Goal: Transaction & Acquisition: Purchase product/service

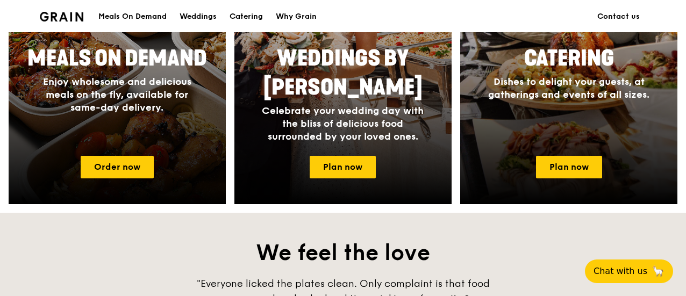
scroll to position [567, 0]
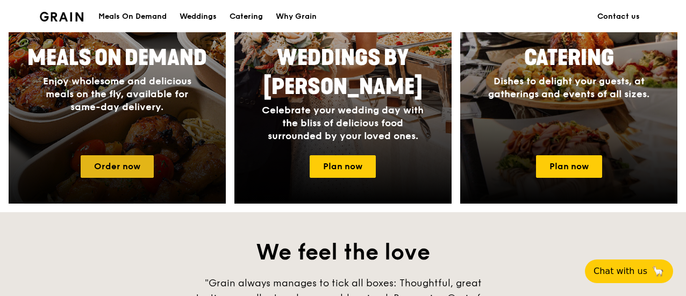
click at [115, 171] on link "Order now" at bounding box center [117, 166] width 73 height 23
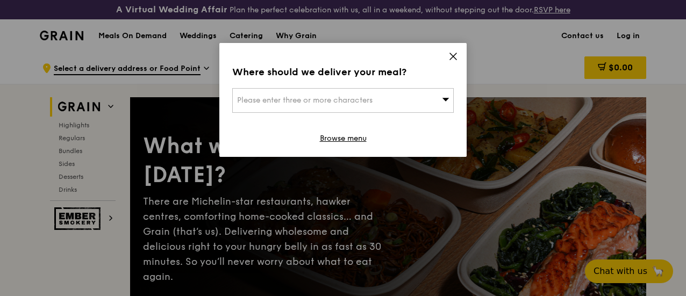
click at [443, 100] on icon at bounding box center [446, 99] width 8 height 8
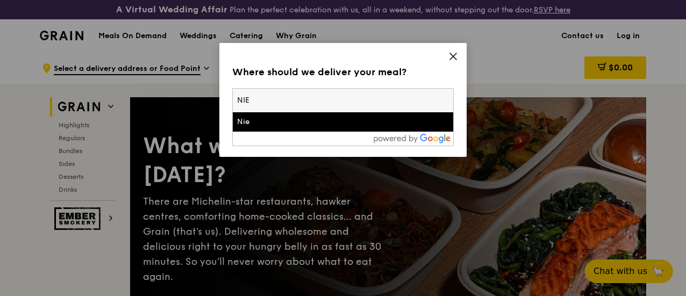
type input "NIE"
click at [321, 120] on div "Nie" at bounding box center [316, 122] width 159 height 11
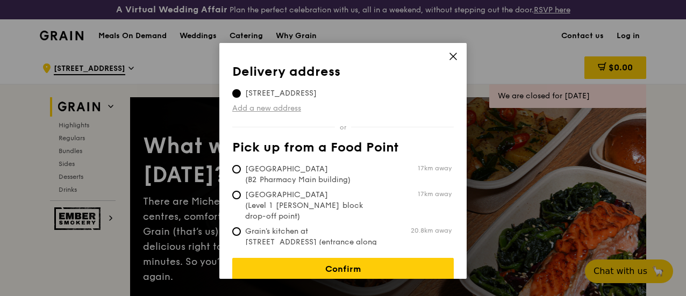
click at [289, 109] on link "Add a new address" at bounding box center [343, 108] width 222 height 11
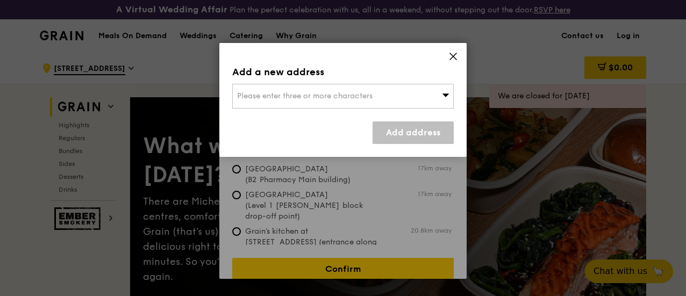
click at [316, 95] on span "Please enter three or more characters" at bounding box center [305, 95] width 136 height 9
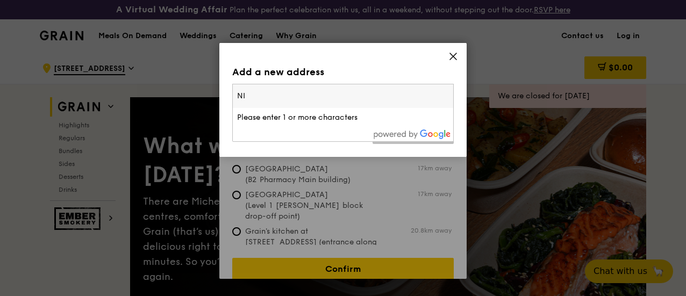
type input "NIE"
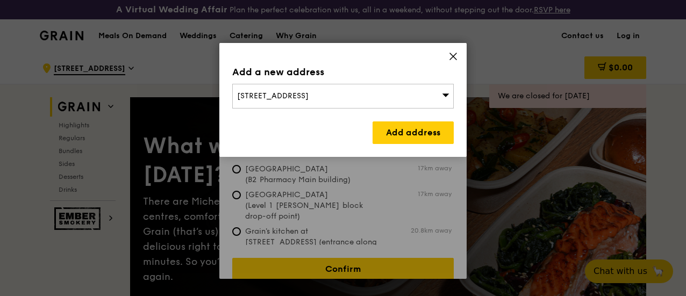
click at [376, 94] on div "[STREET_ADDRESS]" at bounding box center [343, 96] width 222 height 25
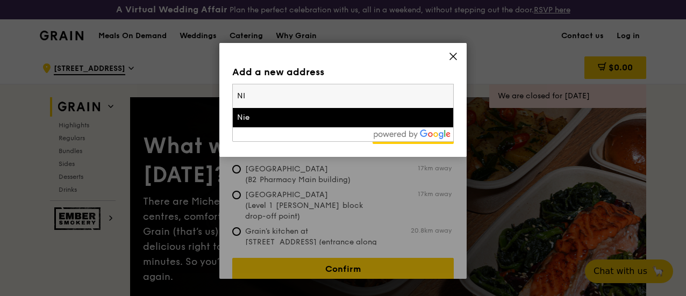
type input "N"
type input "nie"
click at [262, 113] on div "Nie" at bounding box center [316, 117] width 159 height 11
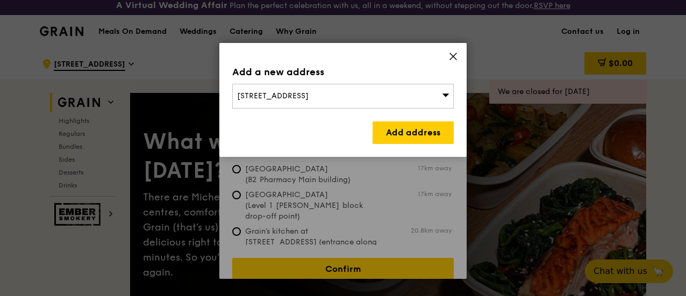
scroll to position [5, 0]
click at [368, 94] on div "[STREET_ADDRESS]" at bounding box center [343, 96] width 222 height 25
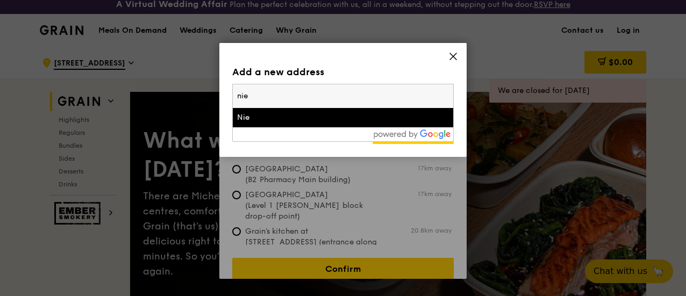
click at [368, 95] on input "nie" at bounding box center [343, 96] width 221 height 24
click at [317, 120] on div "Nie" at bounding box center [316, 117] width 159 height 11
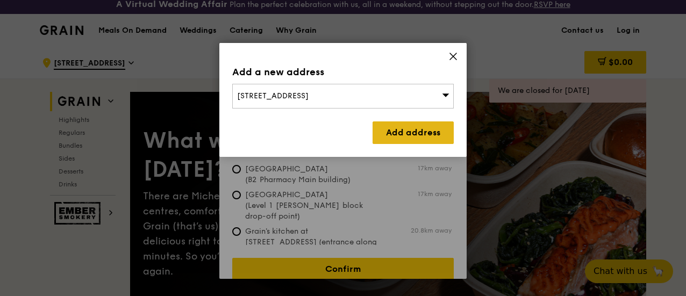
click at [393, 130] on link "Add address" at bounding box center [413, 133] width 81 height 23
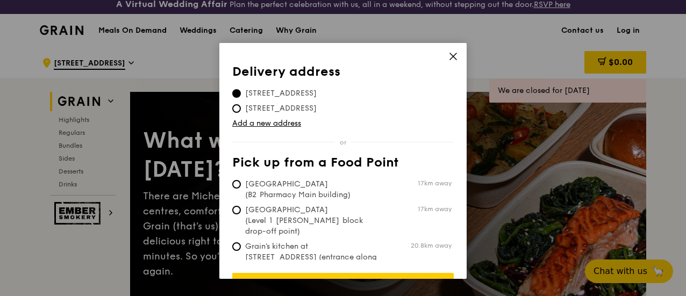
click at [330, 106] on span "[STREET_ADDRESS]" at bounding box center [280, 108] width 97 height 11
click at [241, 106] on input "[STREET_ADDRESS]" at bounding box center [236, 108] width 9 height 9
radio input "true"
click at [314, 90] on span "[STREET_ADDRESS]" at bounding box center [280, 93] width 97 height 11
click at [241, 90] on input "[STREET_ADDRESS]" at bounding box center [236, 93] width 9 height 9
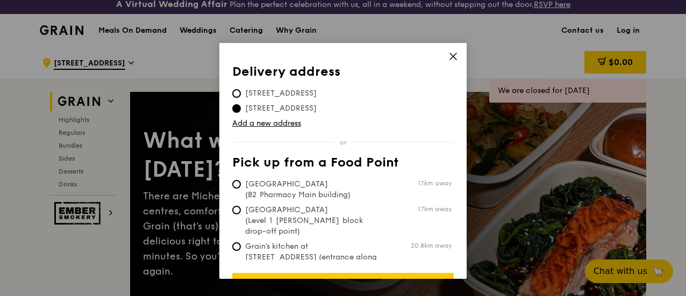
radio input "true"
click at [314, 90] on span "[STREET_ADDRESS]" at bounding box center [280, 93] width 97 height 11
click at [241, 90] on input "[STREET_ADDRESS]" at bounding box center [236, 93] width 9 height 9
click at [451, 56] on icon at bounding box center [453, 56] width 6 height 6
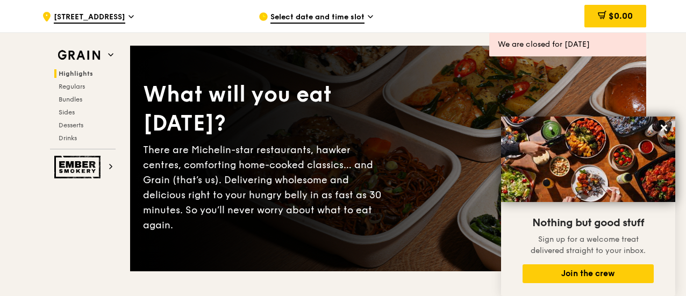
scroll to position [1, 0]
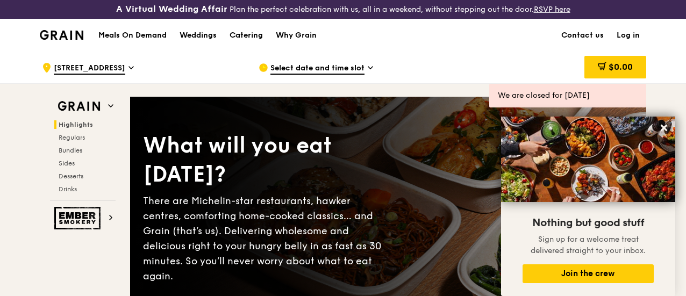
click at [64, 40] on img at bounding box center [62, 35] width 44 height 10
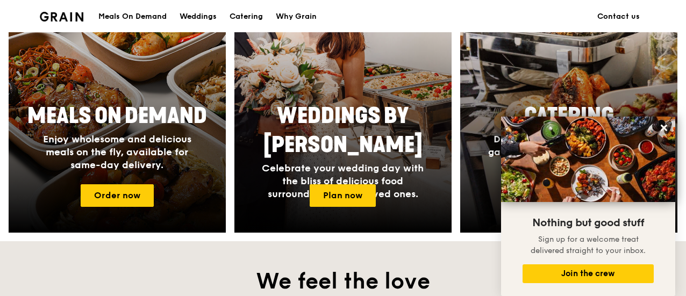
scroll to position [563, 0]
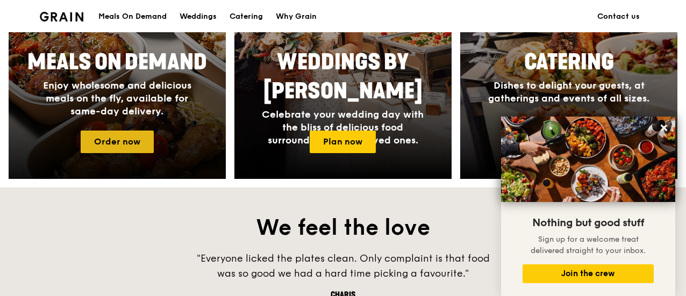
click at [132, 150] on link "Order now" at bounding box center [117, 142] width 73 height 23
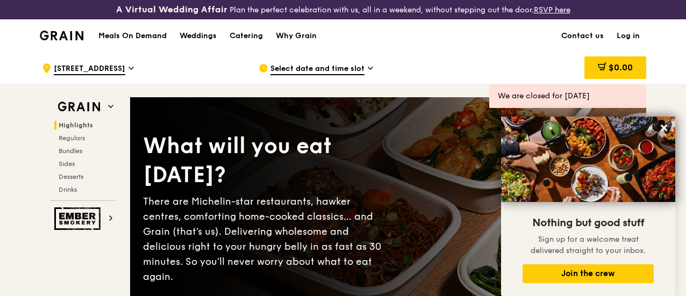
click at [634, 44] on link "Log in" at bounding box center [628, 36] width 36 height 32
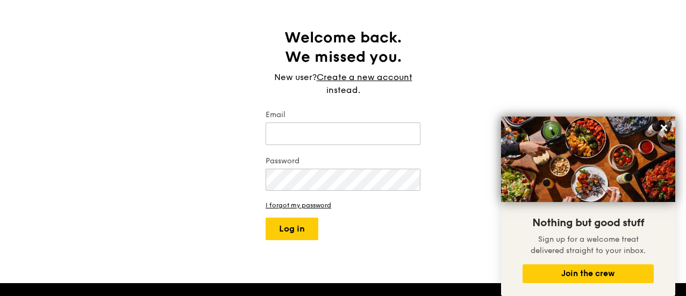
scroll to position [68, 0]
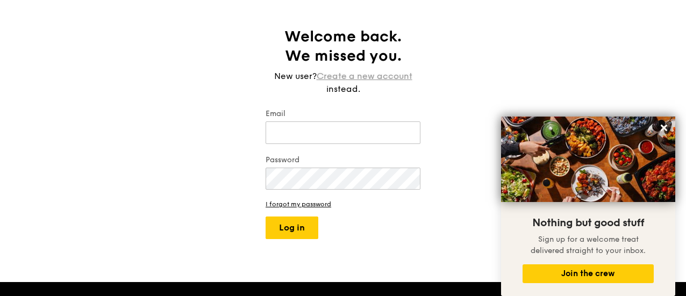
click at [390, 83] on link "Create a new account" at bounding box center [365, 76] width 96 height 13
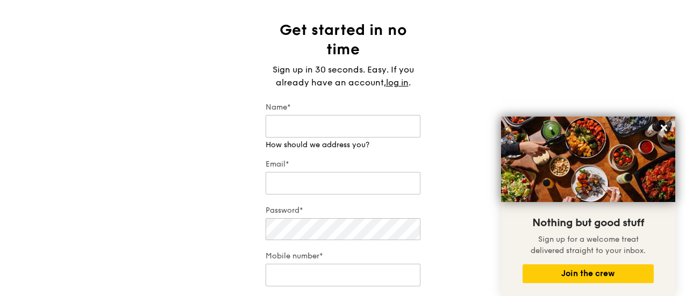
scroll to position [76, 0]
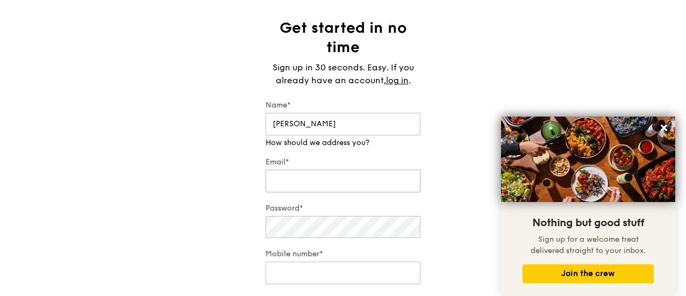
type input "[PERSON_NAME]"
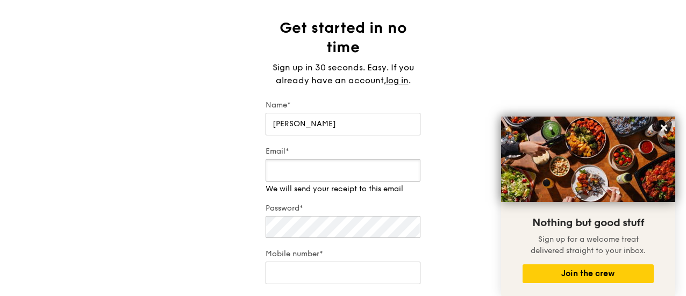
click at [379, 190] on div "Email* We will send your receipt to this email" at bounding box center [343, 170] width 155 height 48
type input "[PERSON_NAME][DOMAIN_NAME][EMAIL_ADDRESS][DOMAIN_NAME]"
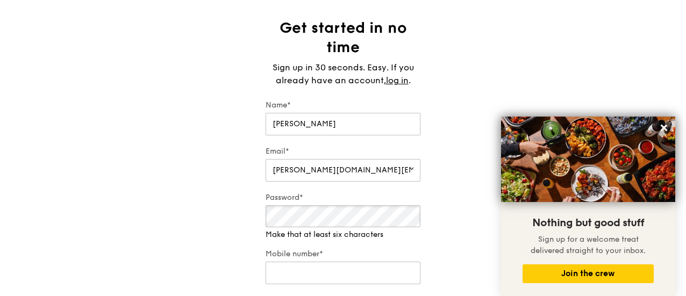
click at [335, 240] on div "Password* Make that at least six characters" at bounding box center [343, 217] width 155 height 48
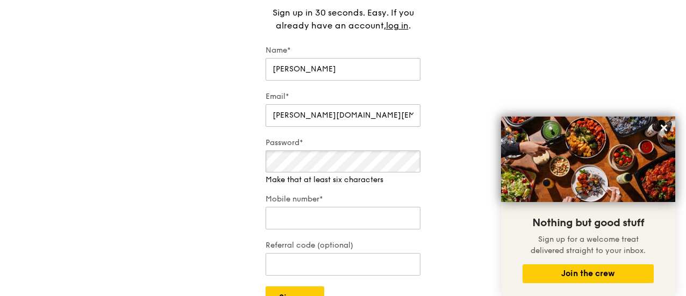
scroll to position [132, 0]
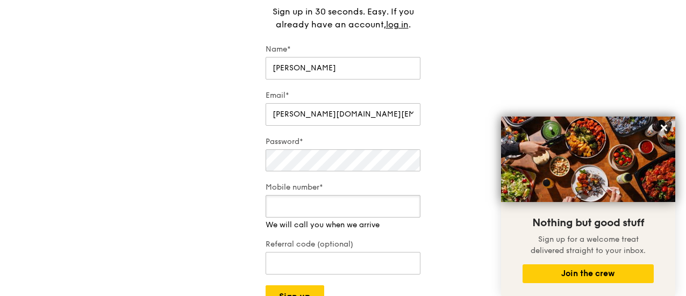
click at [355, 218] on input "Mobile number*" at bounding box center [343, 206] width 155 height 23
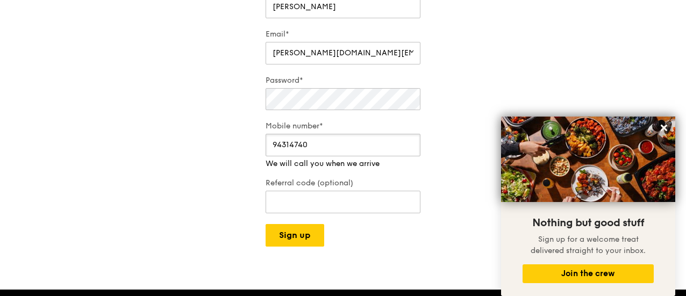
scroll to position [194, 0]
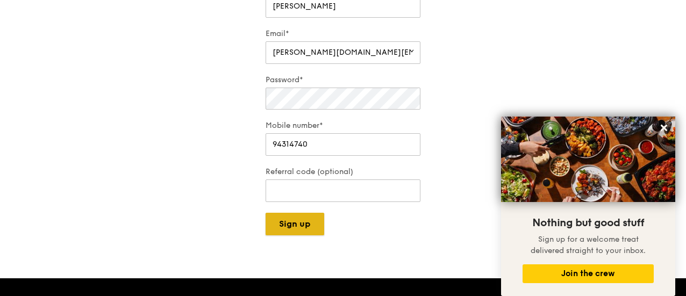
click at [302, 245] on div "A Virtual Wedding Affair Plan the perfect celebration with us, all in a weekend…" at bounding box center [343, 201] width 686 height 791
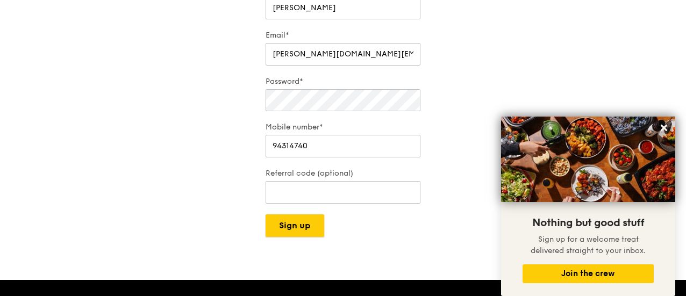
scroll to position [194, 0]
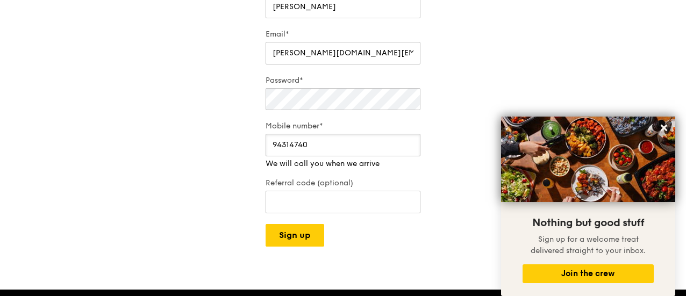
click at [360, 153] on input "94314740" at bounding box center [343, 145] width 155 height 23
click at [322, 157] on input "94314741" at bounding box center [343, 145] width 155 height 23
type input "94314741"
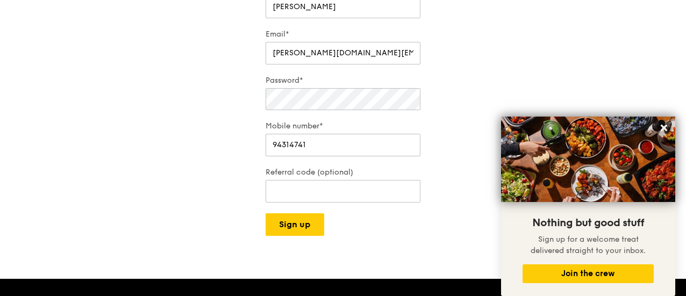
click at [450, 172] on div "Get started in no time Sign up in 30 seconds. Easy. If you already have an acco…" at bounding box center [343, 68] width 686 height 335
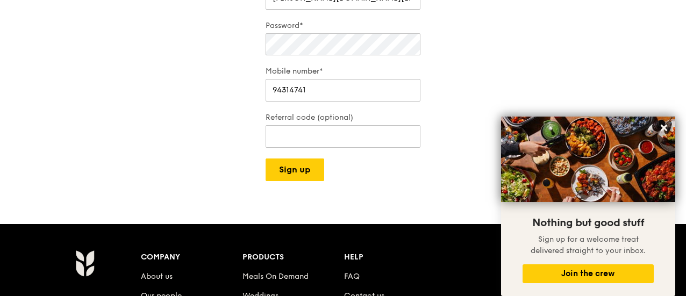
scroll to position [250, 0]
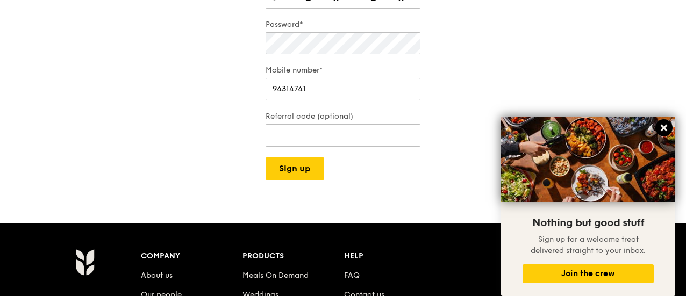
click at [665, 128] on icon at bounding box center [664, 128] width 6 height 6
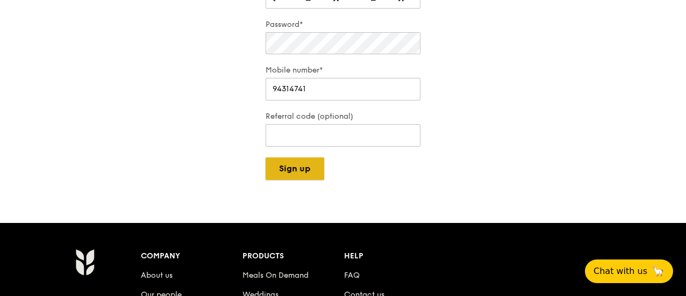
click at [289, 180] on button "Sign up" at bounding box center [295, 169] width 59 height 23
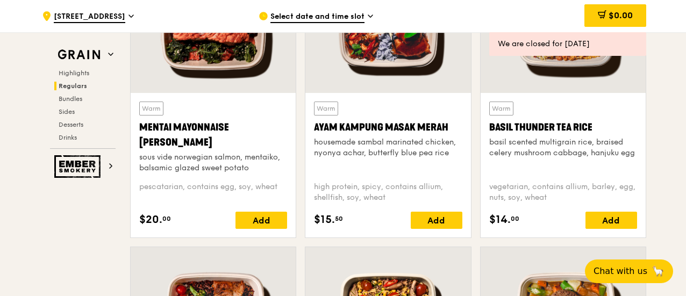
scroll to position [1056, 0]
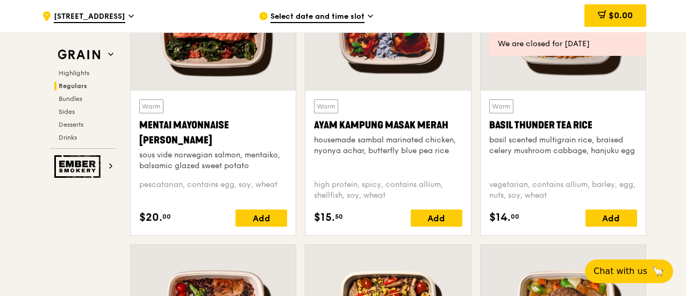
click at [358, 18] on span "Select date and time slot" at bounding box center [318, 17] width 94 height 12
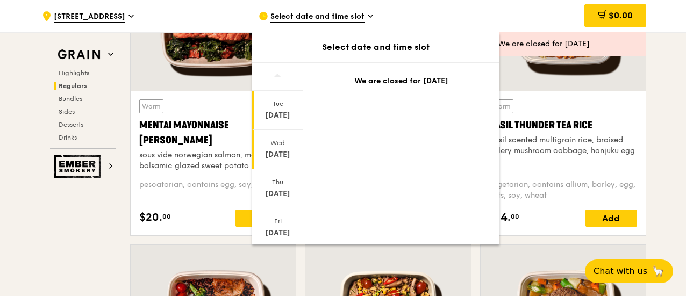
click at [280, 152] on div "[DATE]" at bounding box center [278, 155] width 48 height 11
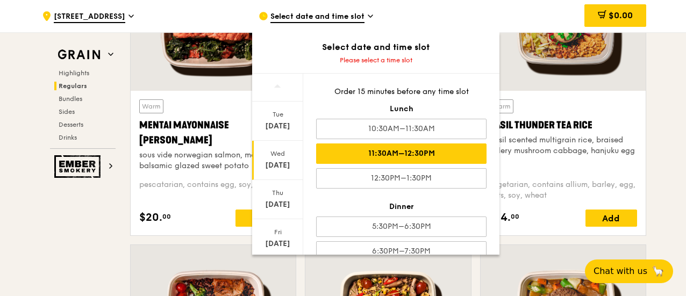
click at [441, 152] on div "11:30AM–12:30PM" at bounding box center [401, 154] width 170 height 20
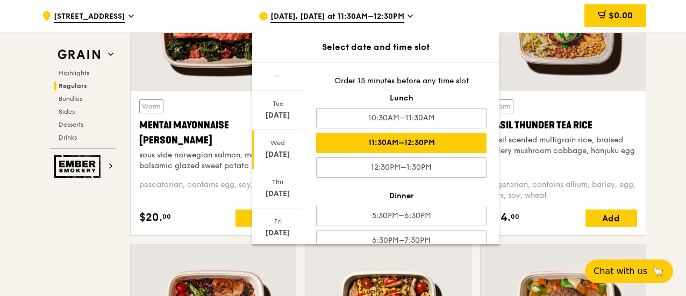
scroll to position [18, 0]
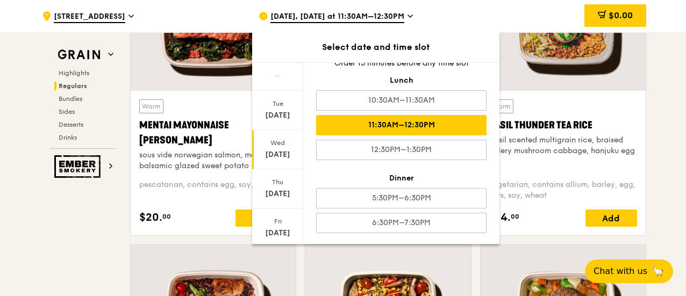
click at [446, 122] on div "11:30AM–12:30PM" at bounding box center [401, 125] width 170 height 20
click at [413, 16] on icon at bounding box center [410, 16] width 4 height 2
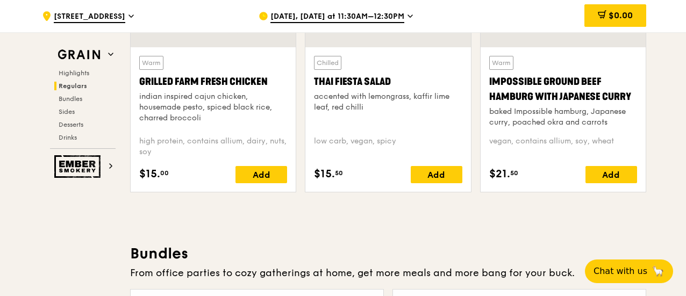
scroll to position [1377, 0]
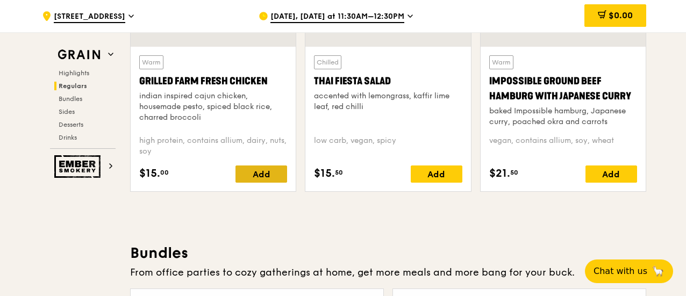
click at [259, 182] on div "Add" at bounding box center [262, 174] width 52 height 17
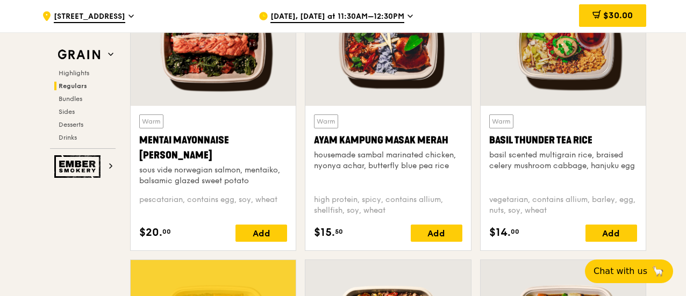
scroll to position [1042, 0]
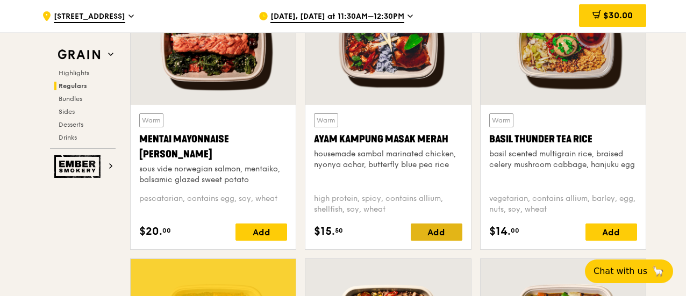
click at [436, 241] on div "Add" at bounding box center [437, 232] width 52 height 17
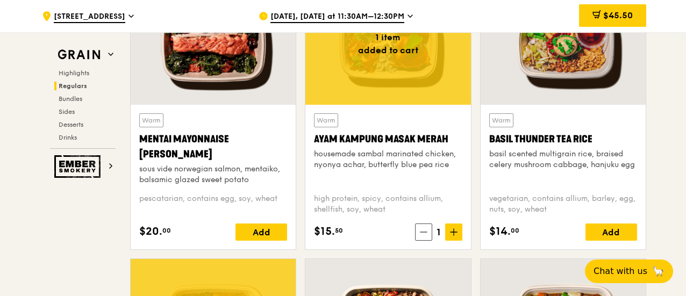
click at [453, 236] on icon at bounding box center [454, 233] width 8 height 8
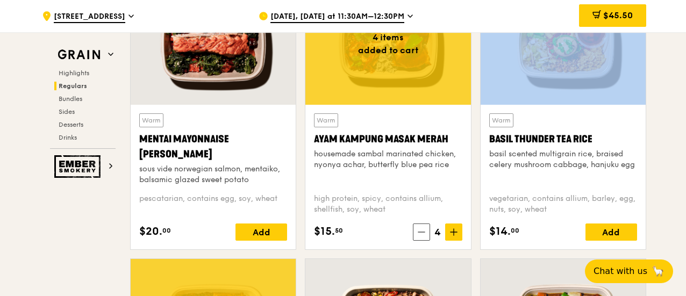
click at [453, 236] on icon at bounding box center [454, 233] width 8 height 8
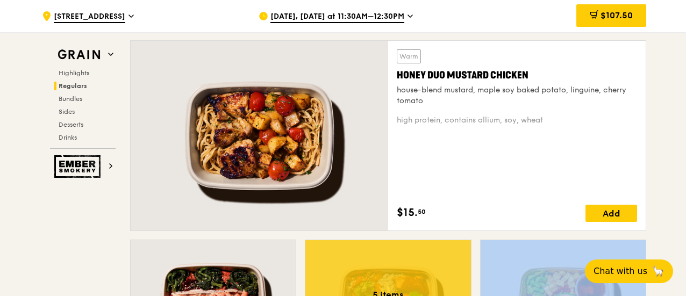
scroll to position [785, 0]
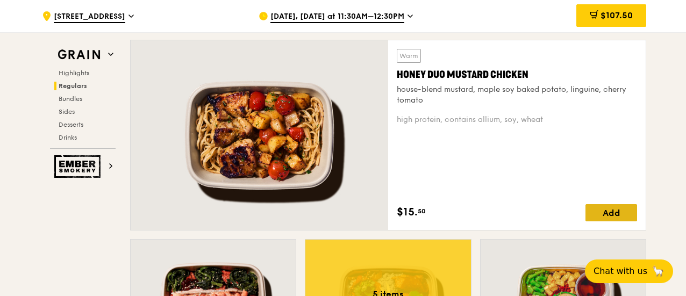
click at [608, 222] on div "Add" at bounding box center [612, 212] width 52 height 17
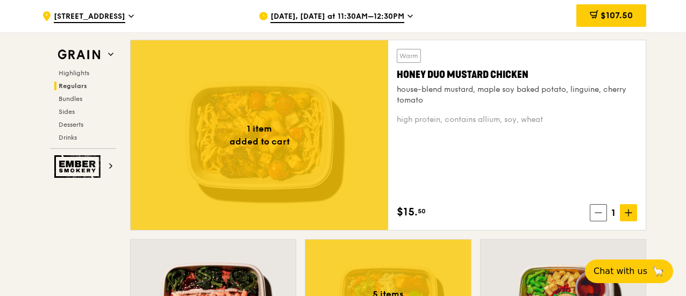
click at [608, 221] on span "1" at bounding box center [613, 212] width 13 height 15
click at [625, 222] on span at bounding box center [628, 212] width 17 height 17
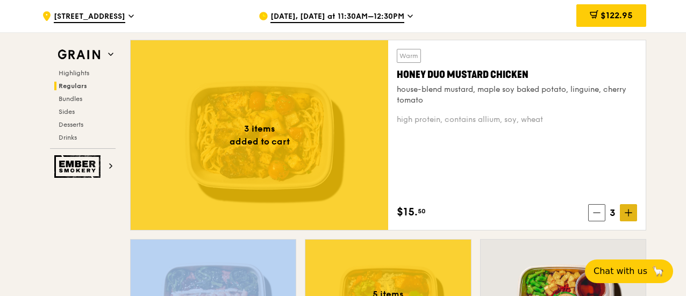
click at [625, 222] on span at bounding box center [628, 212] width 17 height 17
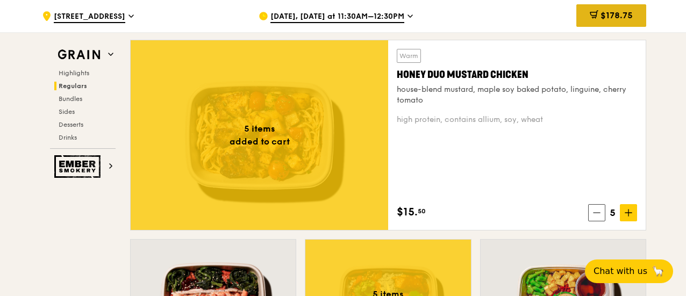
click at [627, 17] on span "$178.75" at bounding box center [617, 15] width 32 height 10
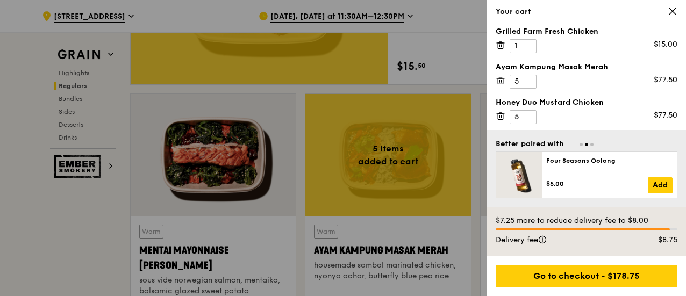
scroll to position [799, 0]
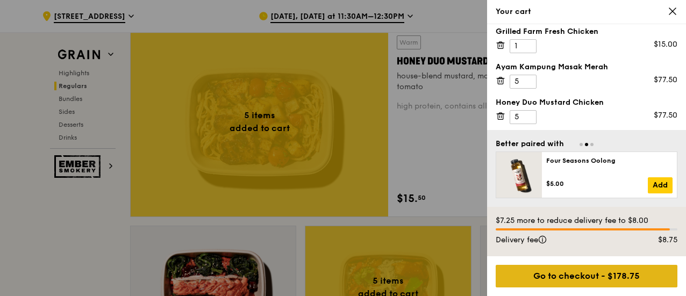
click at [604, 274] on div "Go to checkout - $178.75" at bounding box center [587, 276] width 182 height 23
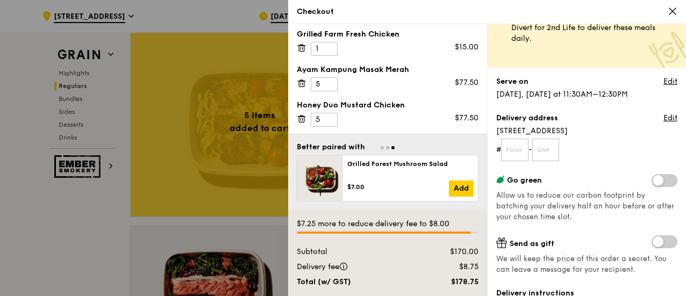
scroll to position [48, 0]
click at [518, 153] on input "text" at bounding box center [514, 150] width 27 height 23
type input "02"
click at [552, 150] on input "1" at bounding box center [545, 150] width 27 height 23
type input "12"
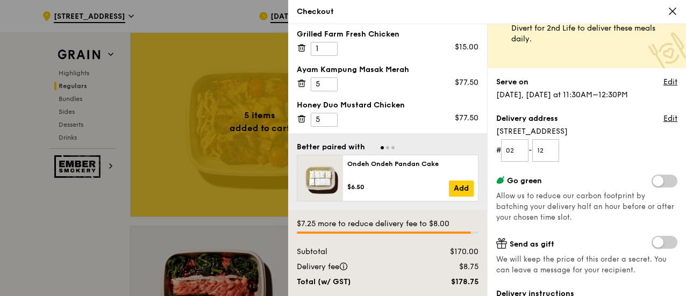
click at [615, 143] on form "# 02 - 12" at bounding box center [586, 150] width 181 height 23
click at [664, 118] on link "Edit" at bounding box center [671, 118] width 14 height 11
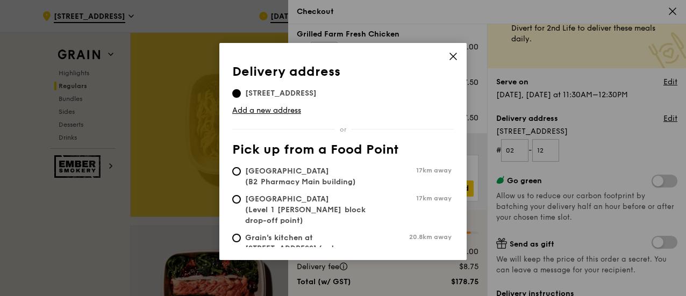
click at [453, 56] on icon at bounding box center [453, 56] width 6 height 6
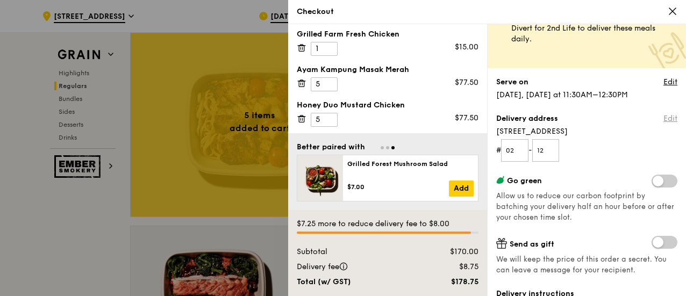
click at [664, 121] on link "Edit" at bounding box center [671, 118] width 14 height 11
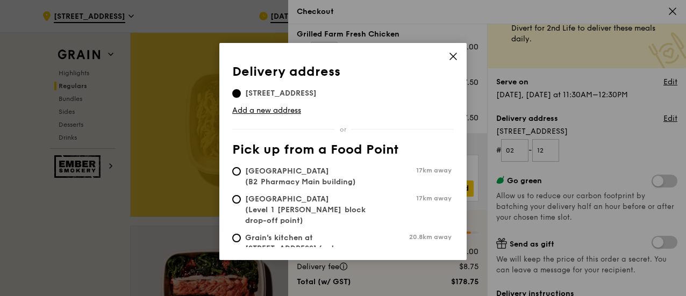
click at [330, 92] on span "[STREET_ADDRESS]" at bounding box center [280, 93] width 97 height 11
click at [241, 92] on input "[STREET_ADDRESS]" at bounding box center [236, 93] width 9 height 9
click at [330, 91] on span "[STREET_ADDRESS]" at bounding box center [280, 93] width 97 height 11
click at [241, 91] on input "[STREET_ADDRESS]" at bounding box center [236, 93] width 9 height 9
click at [453, 55] on icon at bounding box center [453, 56] width 6 height 6
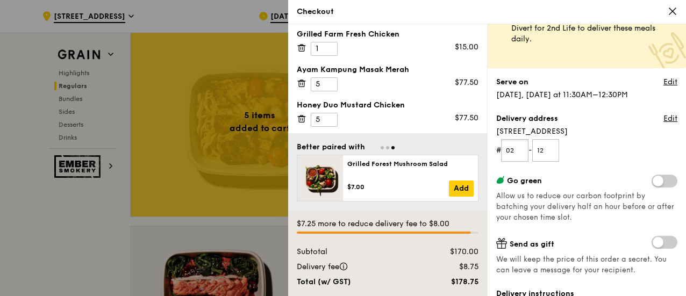
click at [508, 150] on input "02" at bounding box center [514, 150] width 27 height 23
click at [596, 164] on div "Grain it forward Top up $10 to send a meal to someone in need. We work with our…" at bounding box center [586, 116] width 181 height 264
click at [518, 149] on input "Blk 1- 2" at bounding box center [514, 150] width 27 height 23
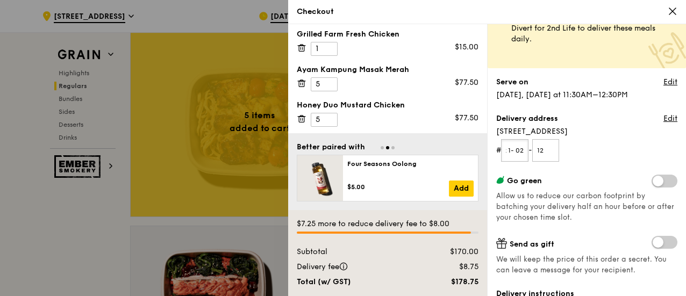
type input "Blk 1- 02"
click at [603, 154] on form "# Blk 1- 02 - 12" at bounding box center [586, 150] width 181 height 23
click at [514, 151] on input "Blk 1- 02" at bounding box center [514, 150] width 27 height 23
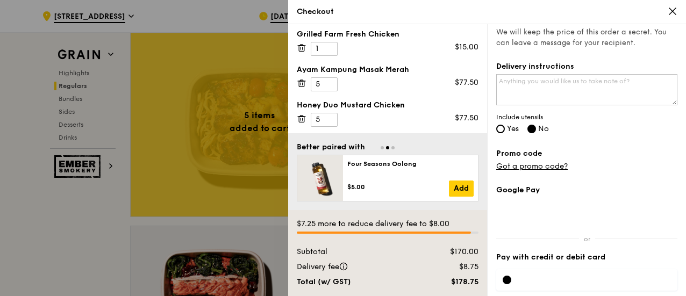
scroll to position [276, 0]
click at [499, 127] on input "Yes" at bounding box center [500, 128] width 9 height 9
radio input "true"
radio input "false"
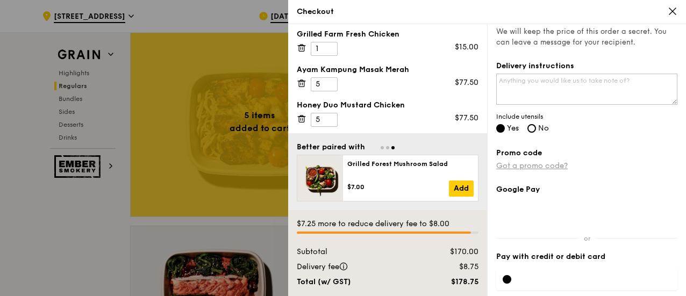
click at [553, 163] on link "Got a promo code?" at bounding box center [532, 165] width 72 height 9
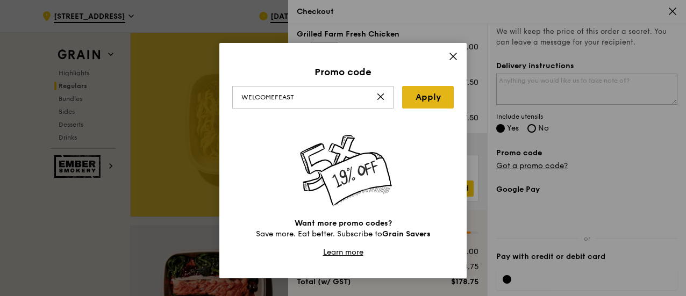
type input "WELCOMEFEAST"
click at [442, 98] on link "Apply" at bounding box center [428, 97] width 52 height 23
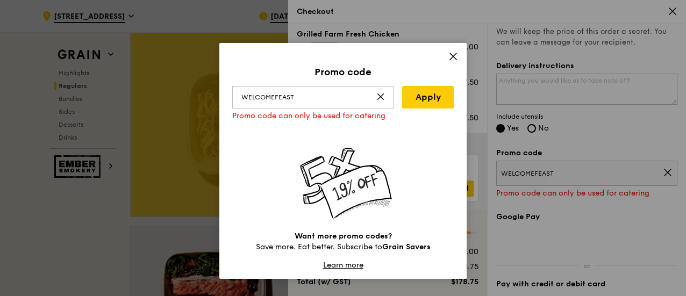
click at [450, 56] on icon at bounding box center [454, 57] width 10 height 10
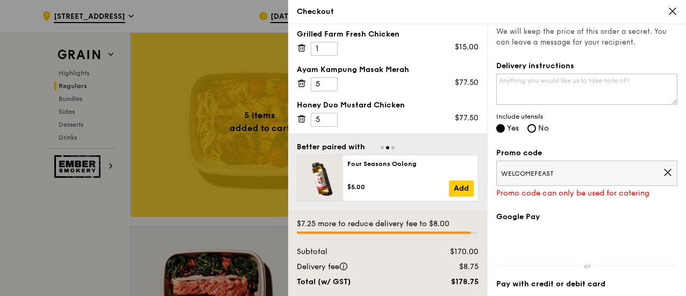
click at [665, 171] on icon at bounding box center [668, 172] width 6 height 6
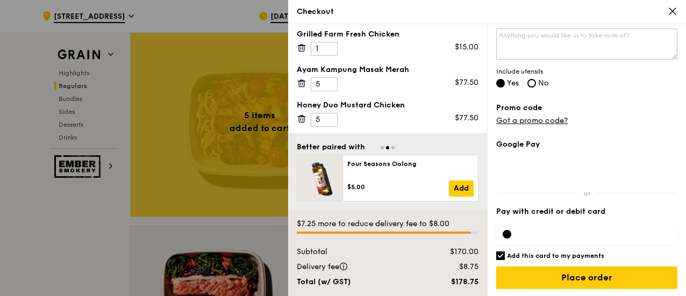
scroll to position [841, 0]
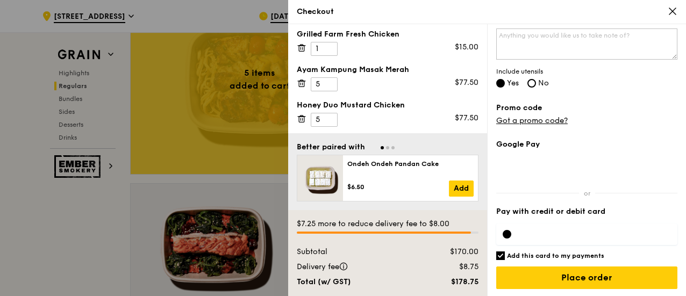
click at [502, 254] on input "Add this card to my payments" at bounding box center [500, 256] width 9 height 9
checkbox input "false"
click at [607, 145] on label "Google Pay" at bounding box center [586, 144] width 181 height 11
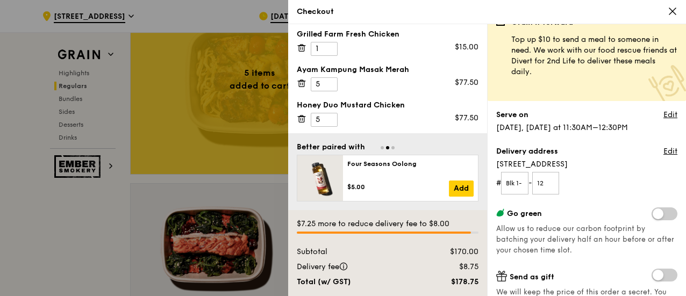
scroll to position [0, 0]
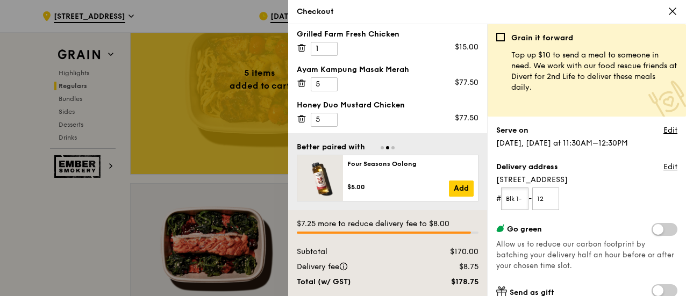
click at [511, 198] on input "Blk 1- 02" at bounding box center [514, 199] width 27 height 23
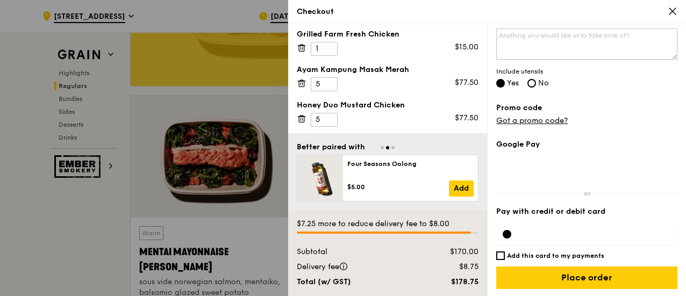
scroll to position [950, 0]
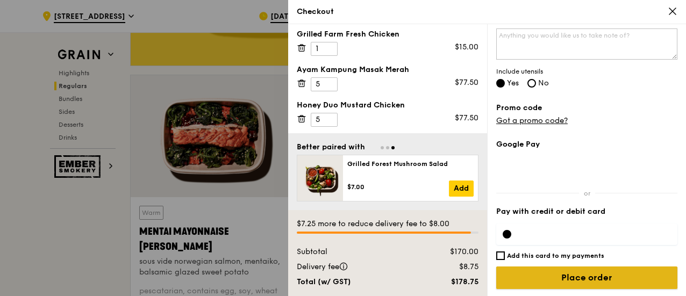
click at [575, 274] on input "Place order" at bounding box center [586, 278] width 181 height 23
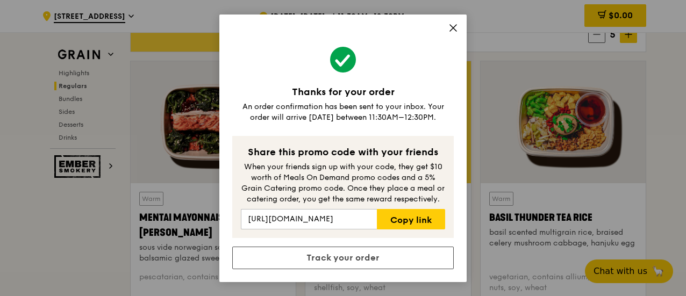
scroll to position [964, 0]
click at [412, 221] on link "Copy link" at bounding box center [411, 219] width 68 height 20
click at [451, 27] on icon at bounding box center [454, 28] width 10 height 10
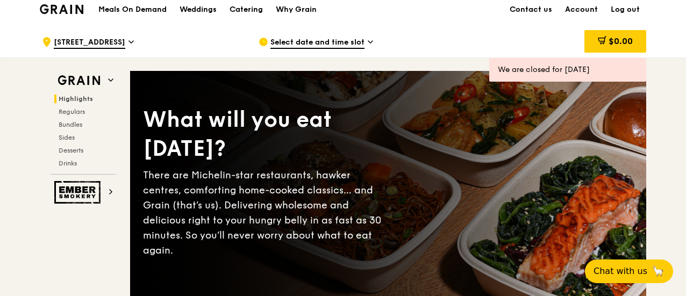
scroll to position [0, 0]
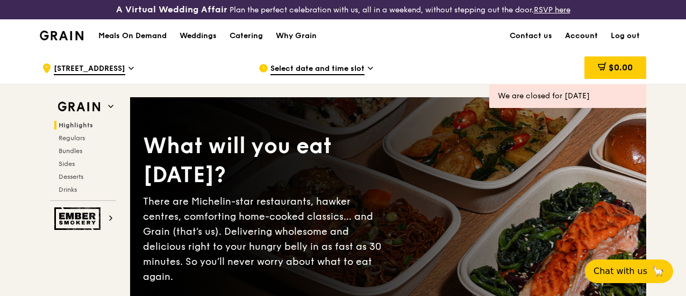
click at [574, 43] on link "Account" at bounding box center [582, 36] width 46 height 32
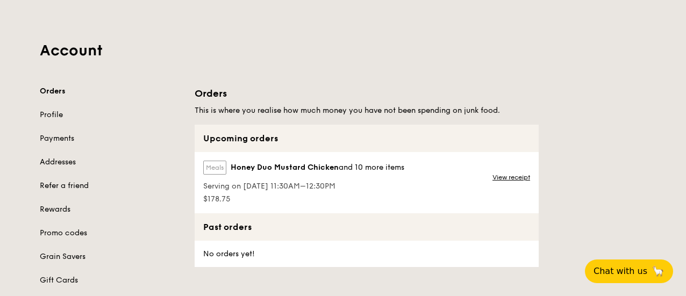
scroll to position [90, 0]
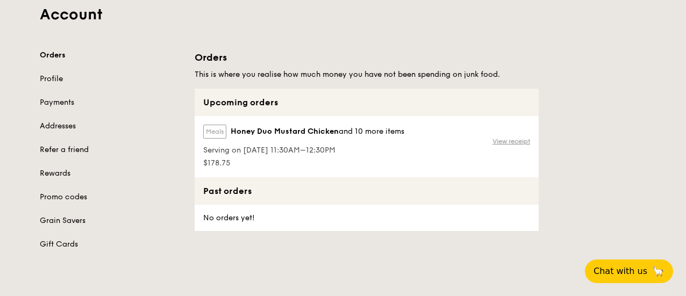
click at [519, 146] on link "View receipt" at bounding box center [512, 141] width 38 height 9
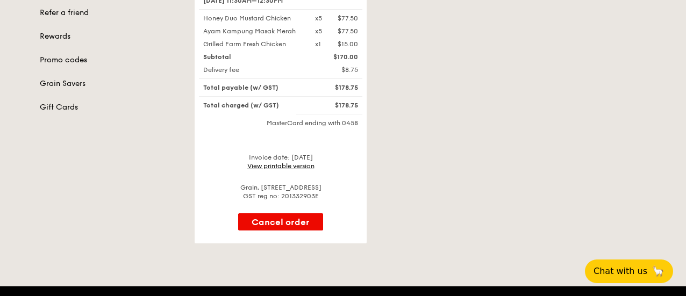
scroll to position [222, 0]
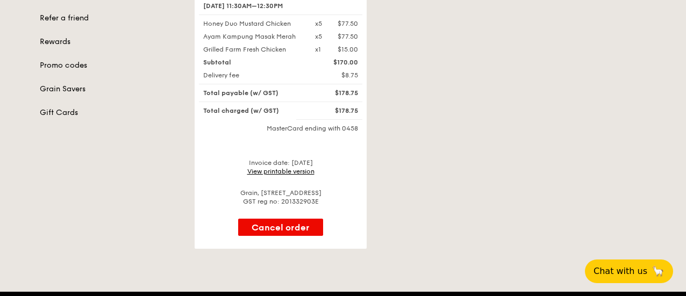
click at [300, 174] on div "Invoice date: [DATE] View printable version" at bounding box center [281, 167] width 164 height 17
click at [288, 175] on link "View printable version" at bounding box center [280, 172] width 67 height 8
